Goal: Transaction & Acquisition: Purchase product/service

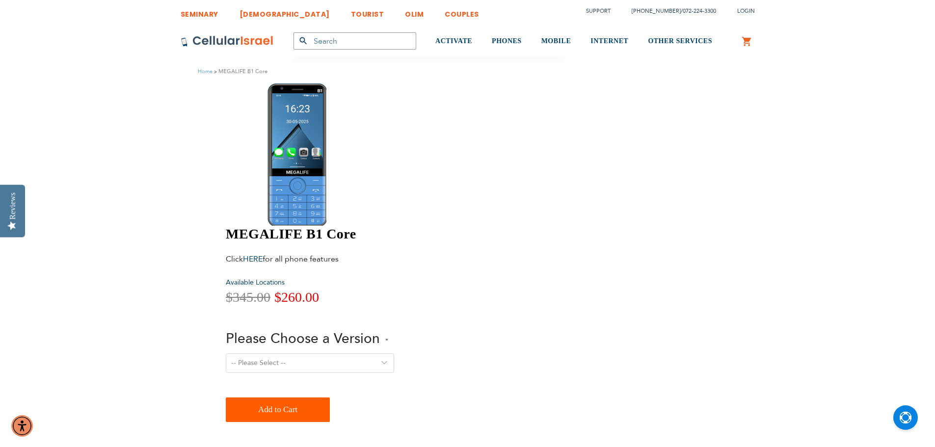
click at [471, 354] on div "-- Please Select -- Version 1. Talk - Voice only, no texting Version 2. Text - …" at bounding box center [398, 370] width 344 height 32
click at [394, 354] on select "-- Please Select -- Version 1. Talk - Voice only, no texting Version 2. Text - …" at bounding box center [310, 364] width 168 height 20
select select "Version 5. Talk, Text, Media and drive - includes all apps mentioned above"
click at [394, 354] on select "-- Please Select -- Version 1. Talk - Voice only, no texting Version 2. Text - …" at bounding box center [310, 364] width 168 height 20
click at [298, 400] on span "Add to Cart" at bounding box center [277, 410] width 39 height 20
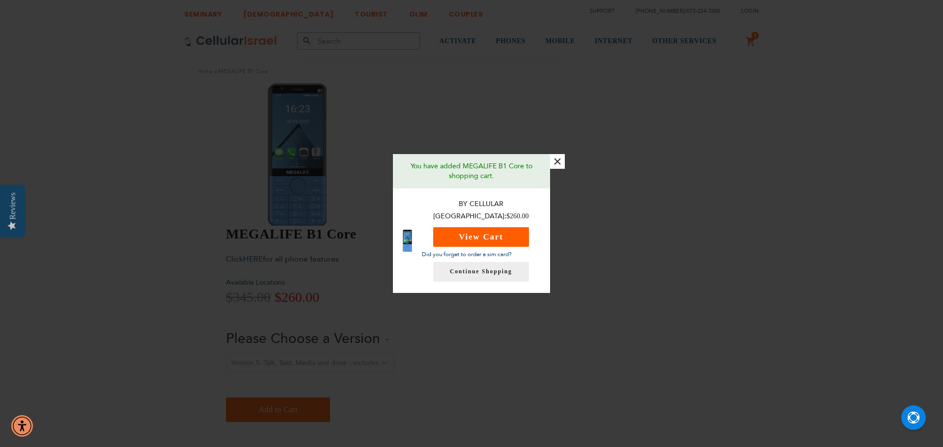
click at [475, 227] on button "View Cart" at bounding box center [481, 237] width 96 height 20
